Goal: Information Seeking & Learning: Learn about a topic

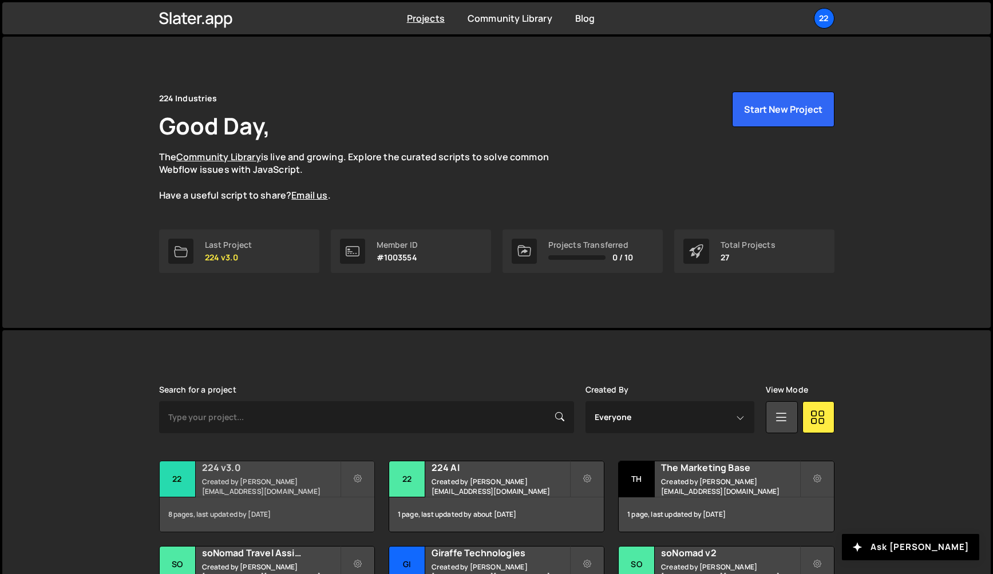
click at [214, 474] on h2 "224 v3.0" at bounding box center [271, 467] width 138 height 13
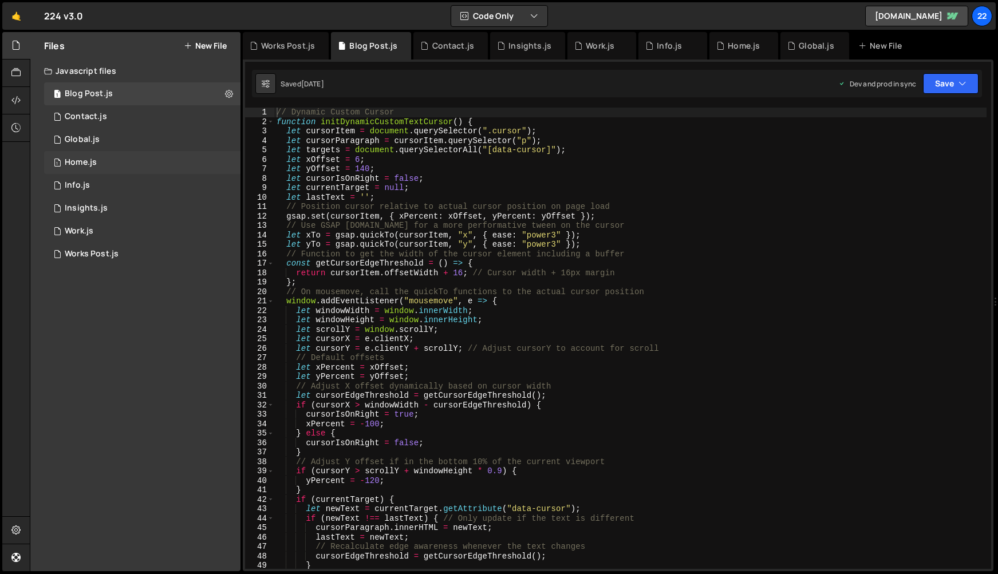
click at [83, 163] on div "Home.js" at bounding box center [81, 162] width 32 height 10
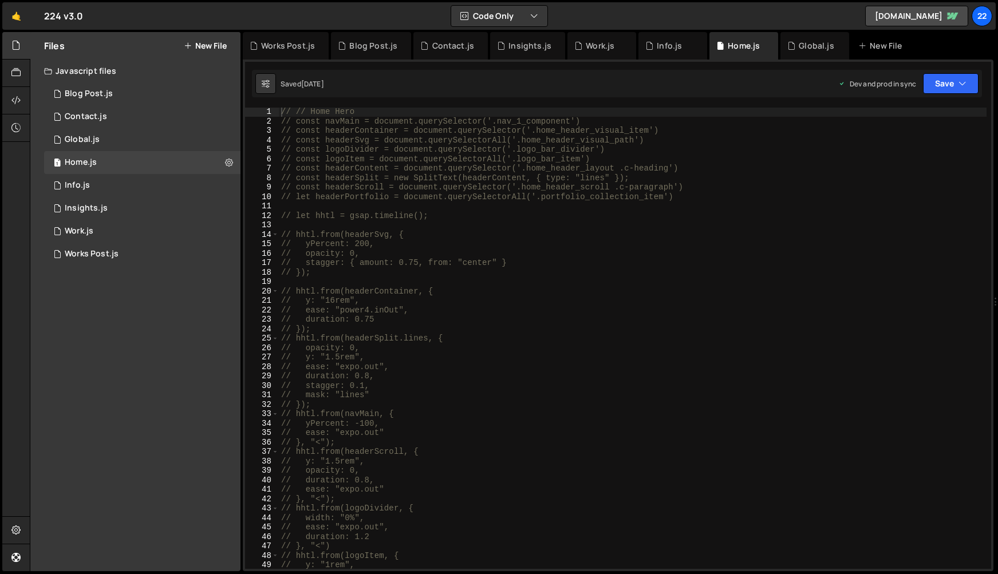
click at [300, 157] on div "// // Home Hero // const navMain = document.querySelector('.nav_1_component') /…" at bounding box center [633, 347] width 708 height 480
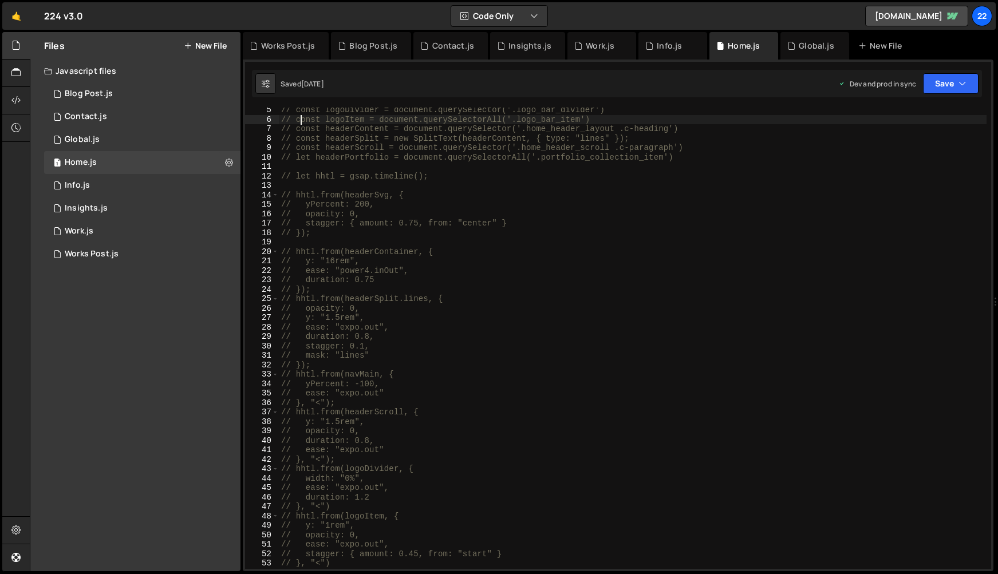
scroll to position [48, 0]
drag, startPoint x: 291, startPoint y: 168, endPoint x: 428, endPoint y: 168, distance: 136.3
click at [428, 168] on div "// const logoItem = document.querySelectorAll('.logo_bar_item') // const header…" at bounding box center [633, 346] width 708 height 480
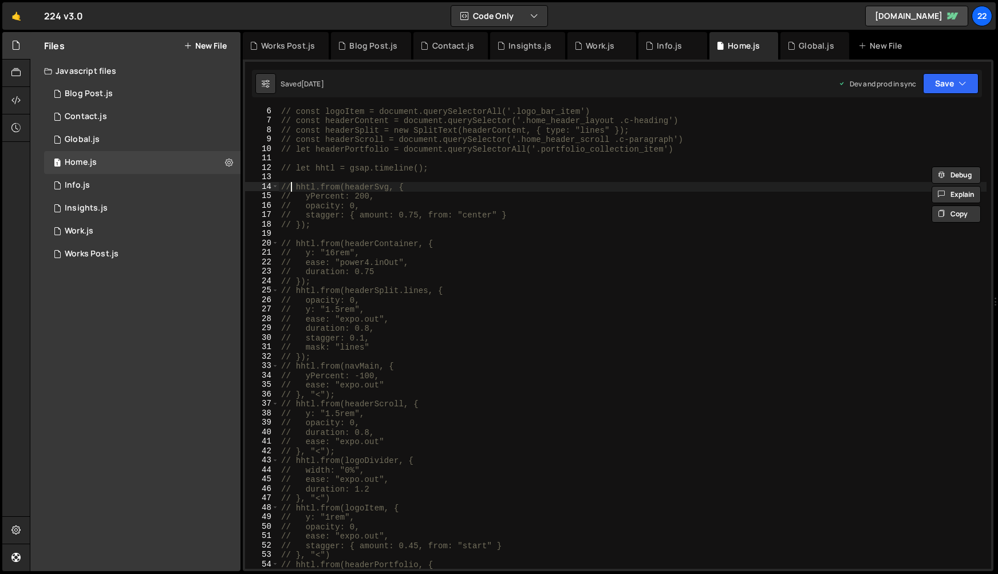
click at [291, 190] on div "// const logoItem = document.querySelectorAll('.logo_bar_item') // const header…" at bounding box center [633, 346] width 708 height 480
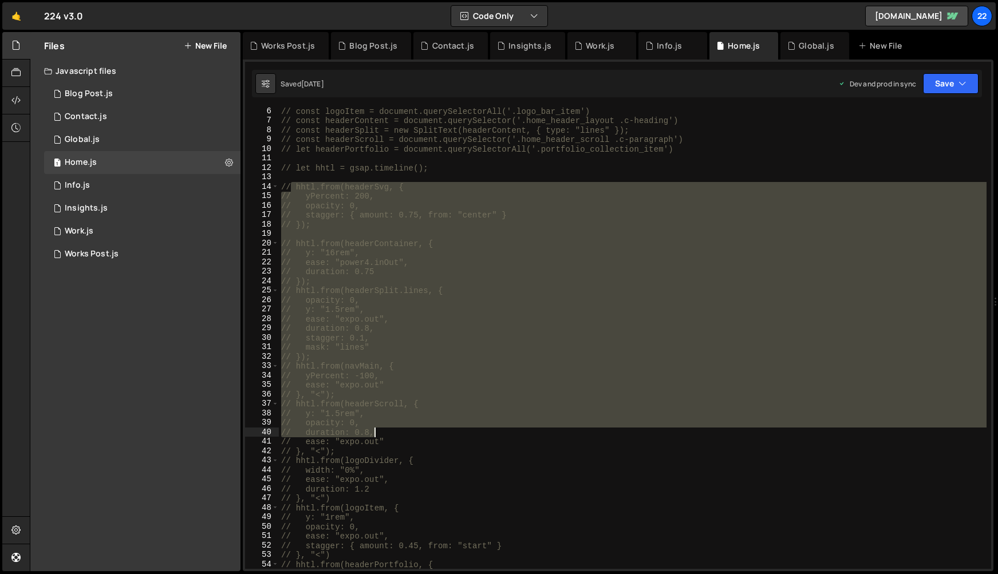
drag, startPoint x: 293, startPoint y: 187, endPoint x: 376, endPoint y: 449, distance: 275.8
click at [376, 449] on div "// const logoItem = document.querySelectorAll('.logo_bar_item') // const header…" at bounding box center [633, 346] width 708 height 480
type textarea "// ease: "expo.out" // }, "<");"
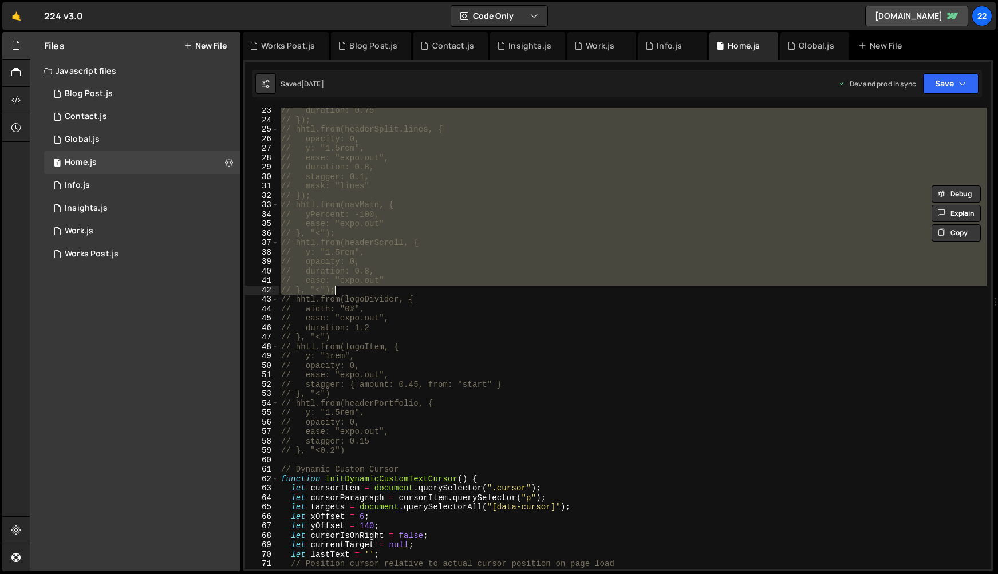
scroll to position [210, 0]
